Goal: Transaction & Acquisition: Download file/media

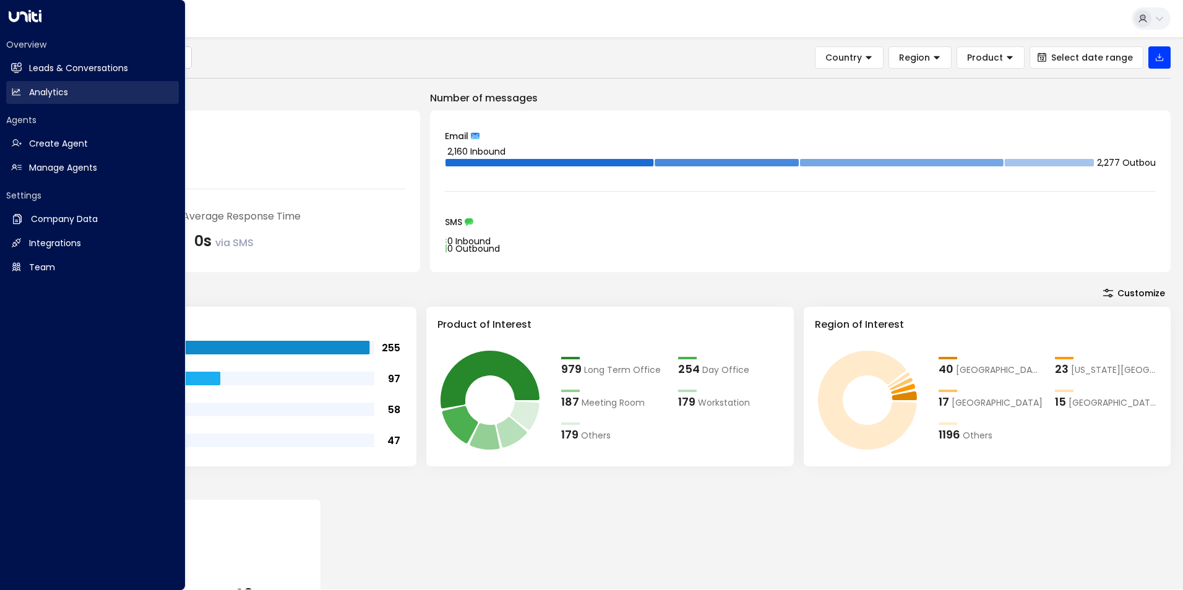
click at [40, 88] on h2 "Analytics" at bounding box center [48, 92] width 39 height 13
click at [40, 90] on h2 "Analytics" at bounding box center [48, 92] width 39 height 13
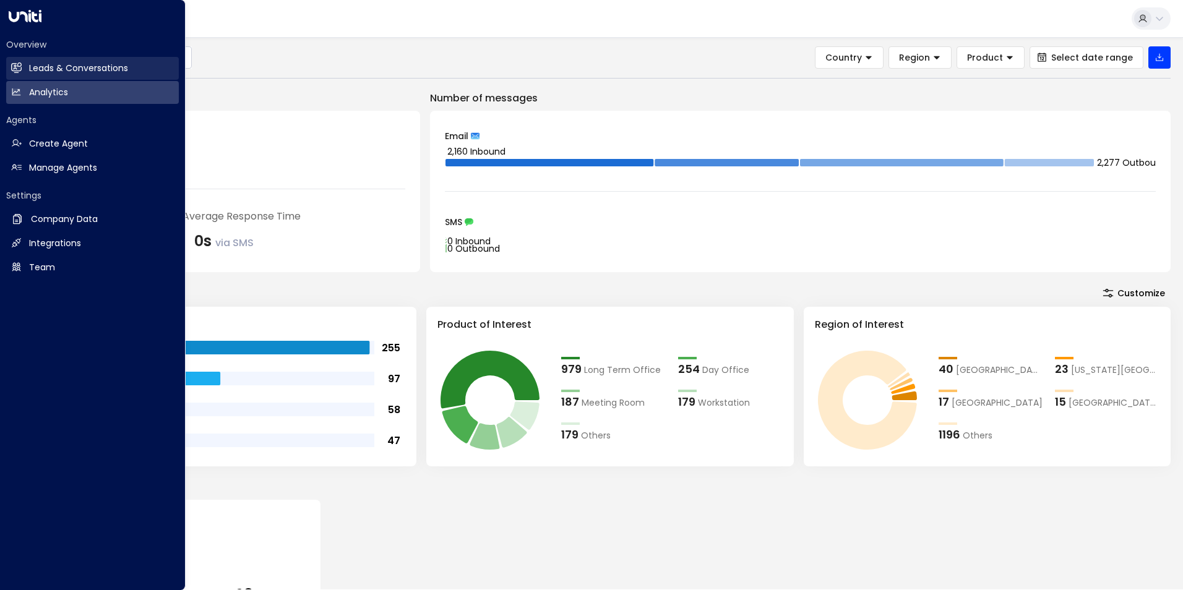
click at [74, 64] on h2 "Leads & Conversations" at bounding box center [78, 68] width 99 height 13
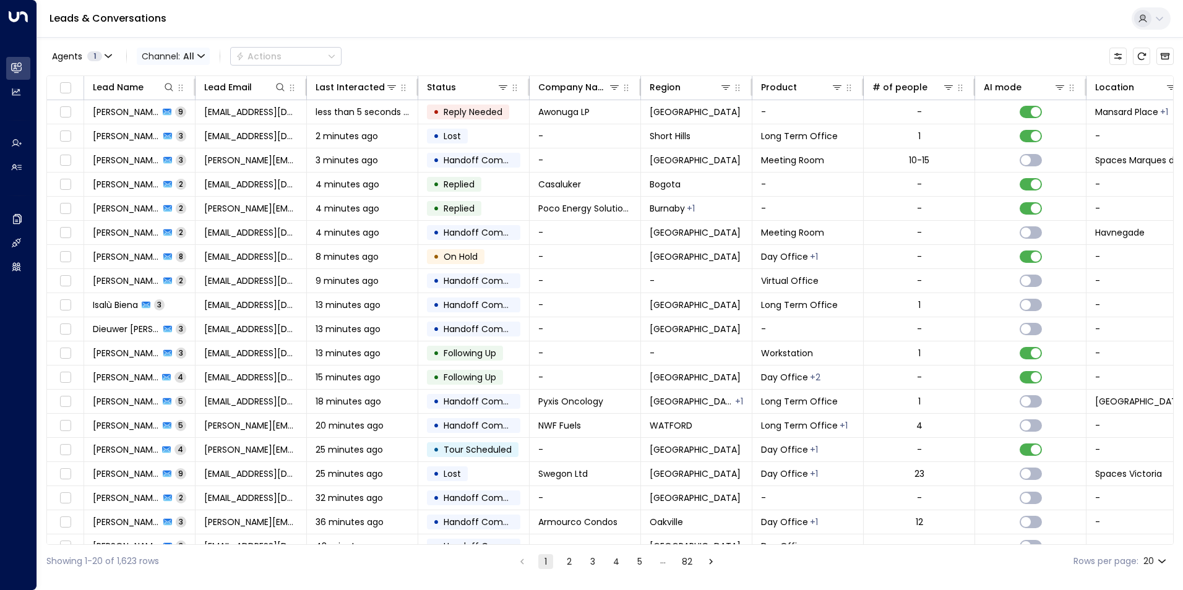
click at [197, 56] on icon "button" at bounding box center [200, 56] width 7 height 7
click at [674, 50] on div at bounding box center [591, 295] width 1183 height 590
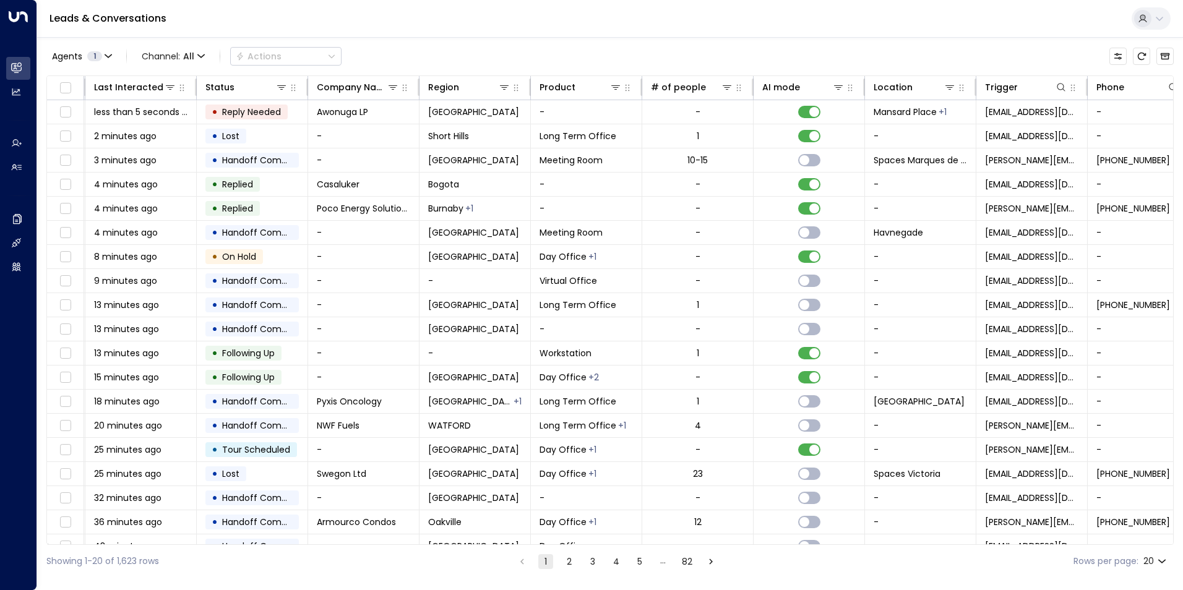
scroll to position [0, 252]
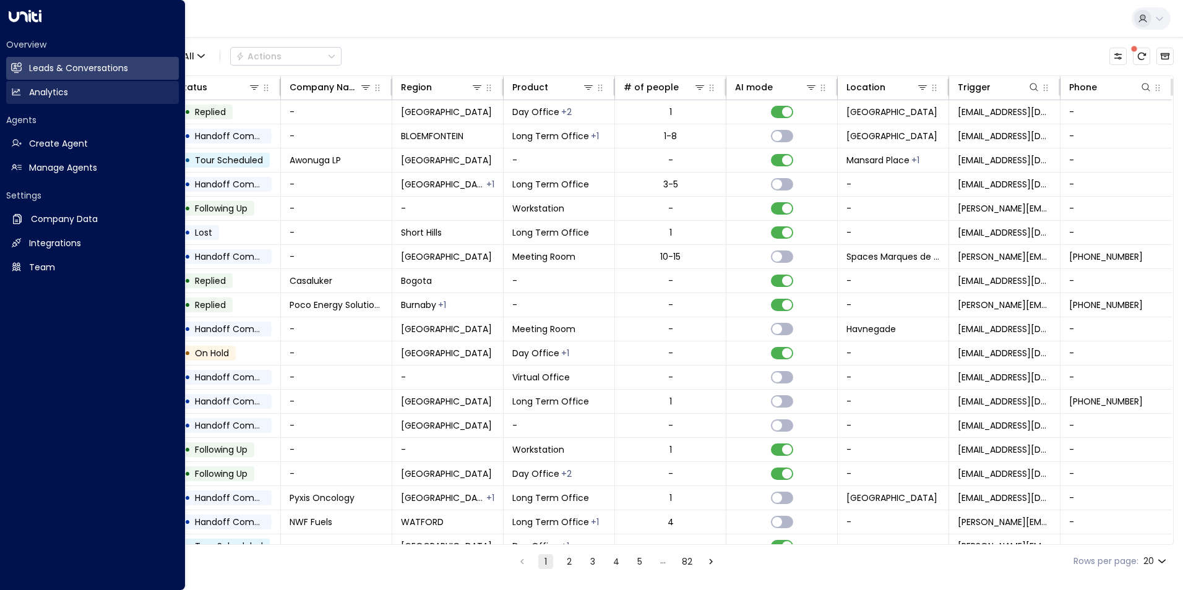
click at [26, 93] on link "Analytics Analytics" at bounding box center [92, 92] width 173 height 23
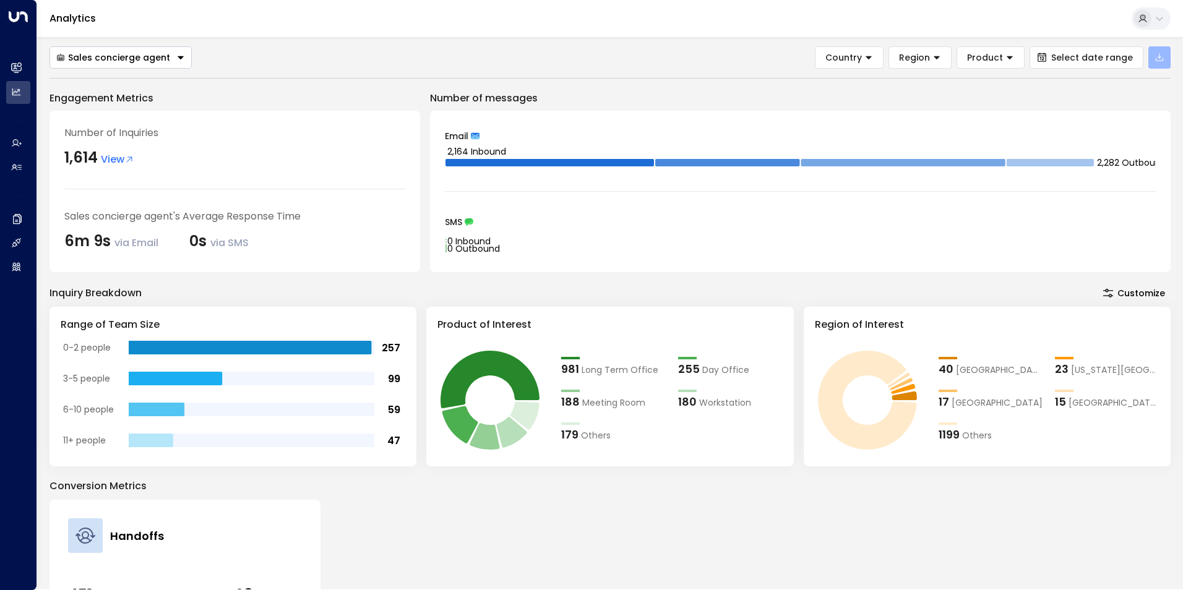
click at [1162, 57] on icon "button" at bounding box center [1160, 58] width 10 height 10
click at [1114, 84] on p "Export All Data" at bounding box center [1107, 87] width 62 height 10
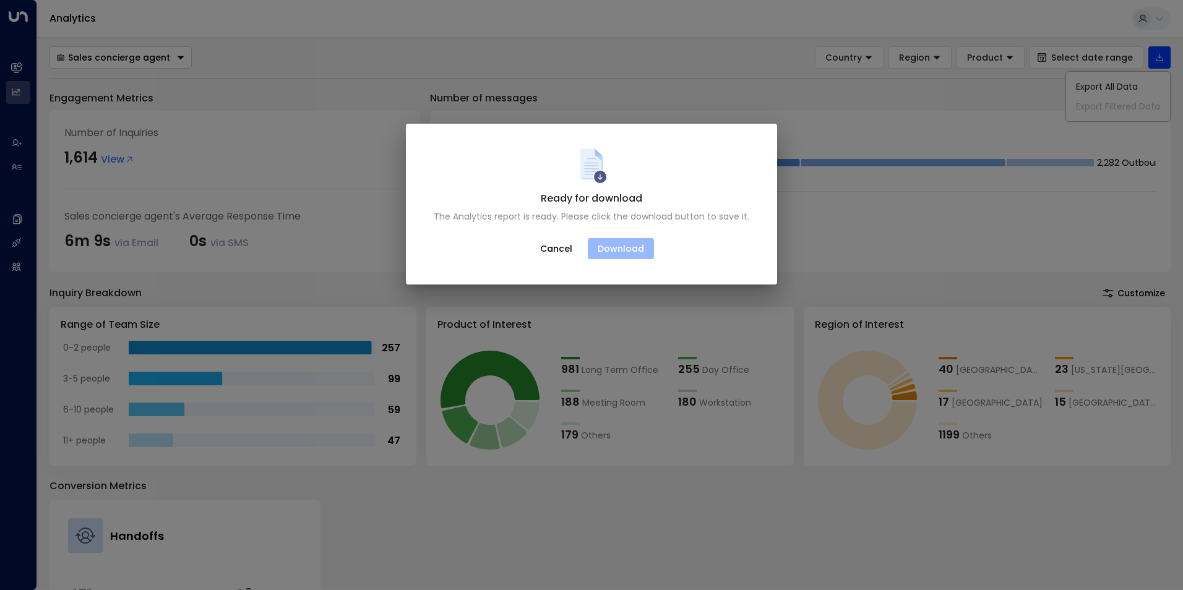
click at [618, 245] on button "Download" at bounding box center [621, 248] width 66 height 21
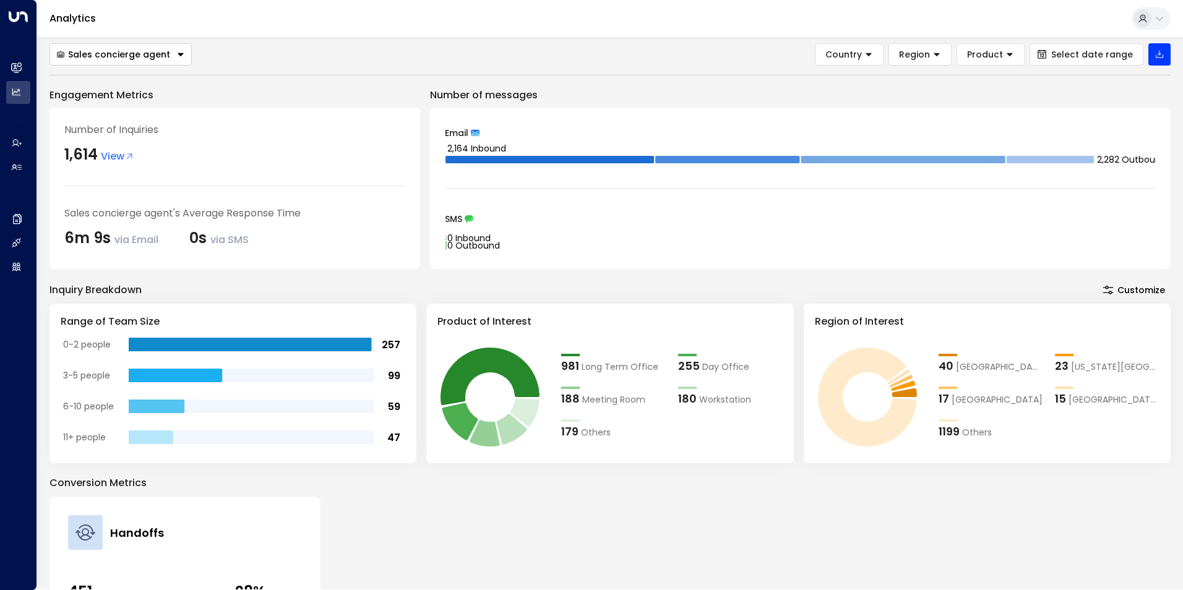
scroll to position [4, 0]
